Goal: Task Accomplishment & Management: Use online tool/utility

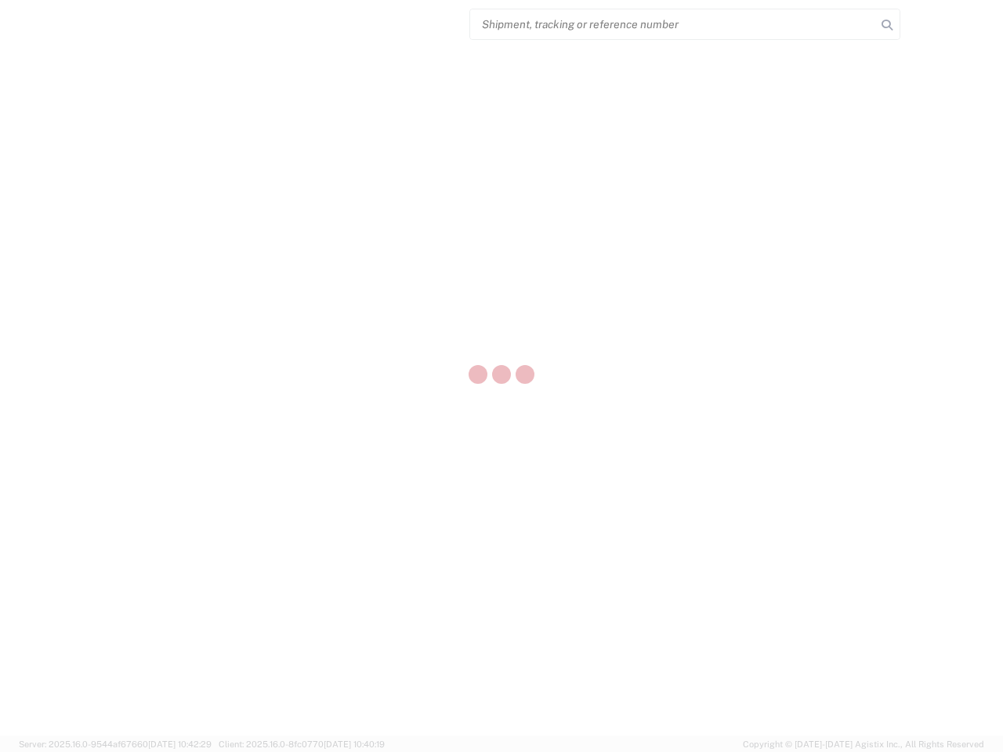
select select "US"
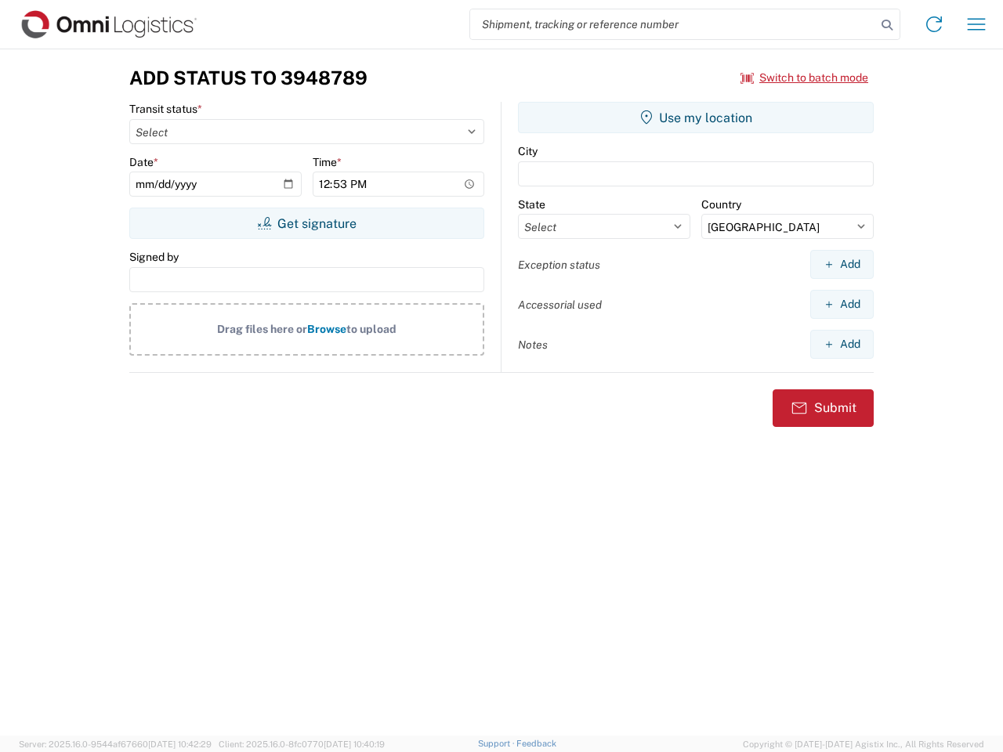
click at [673, 24] on input "search" at bounding box center [673, 24] width 406 height 30
click at [887, 25] on icon at bounding box center [887, 25] width 22 height 22
click at [934, 24] on icon at bounding box center [933, 24] width 25 height 25
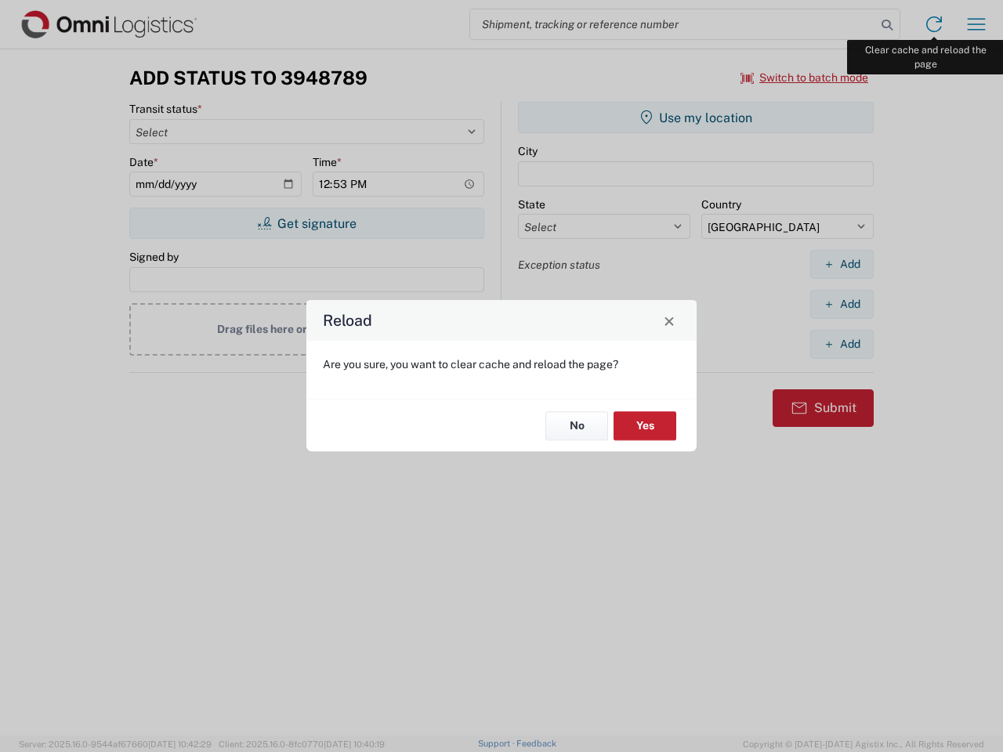
click at [976, 24] on div "Reload Are you sure, you want to clear cache and reload the page? No Yes" at bounding box center [501, 376] width 1003 height 752
click at [805, 78] on div "Reload Are you sure, you want to clear cache and reload the page? No Yes" at bounding box center [501, 376] width 1003 height 752
click at [306, 223] on div "Reload Are you sure, you want to clear cache and reload the page? No Yes" at bounding box center [501, 376] width 1003 height 752
click at [696, 118] on div "Reload Are you sure, you want to clear cache and reload the page? No Yes" at bounding box center [501, 376] width 1003 height 752
click at [842, 264] on div "Reload Are you sure, you want to clear cache and reload the page? No Yes" at bounding box center [501, 376] width 1003 height 752
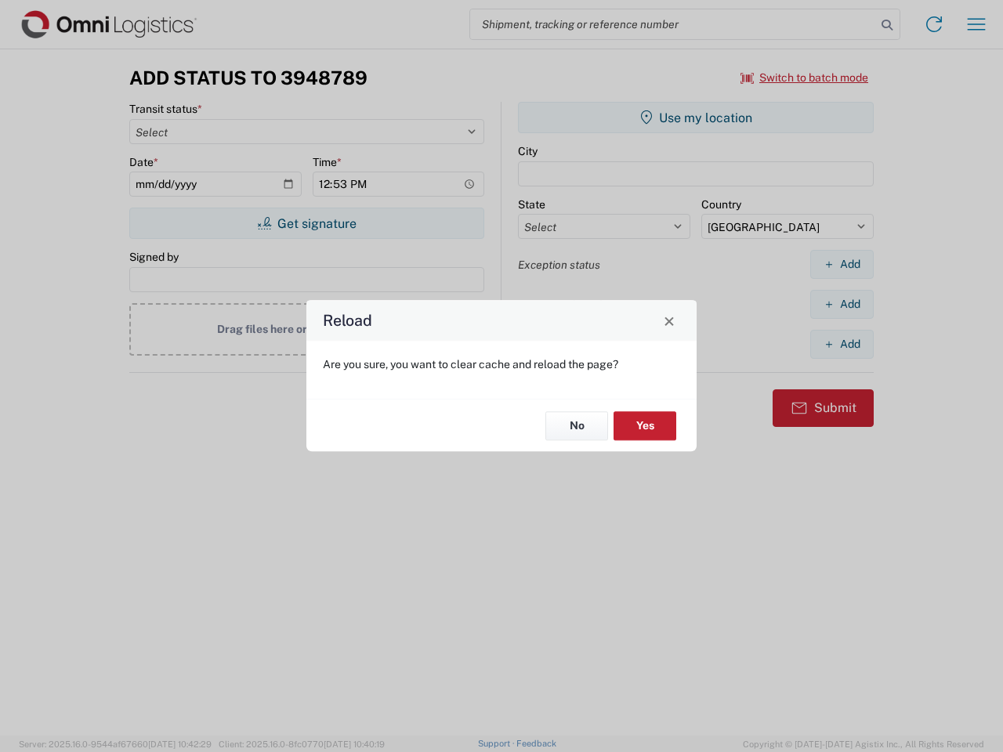
click at [842, 304] on div "Reload Are you sure, you want to clear cache and reload the page? No Yes" at bounding box center [501, 376] width 1003 height 752
click at [842, 344] on div "Reload Are you sure, you want to clear cache and reload the page? No Yes" at bounding box center [501, 376] width 1003 height 752
